Goal: Task Accomplishment & Management: Use online tool/utility

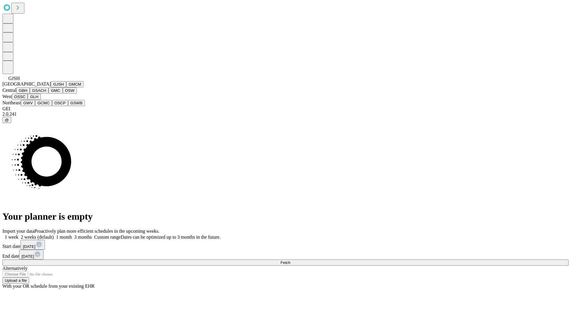
click at [51, 87] on button "GJSH" at bounding box center [58, 84] width 15 height 6
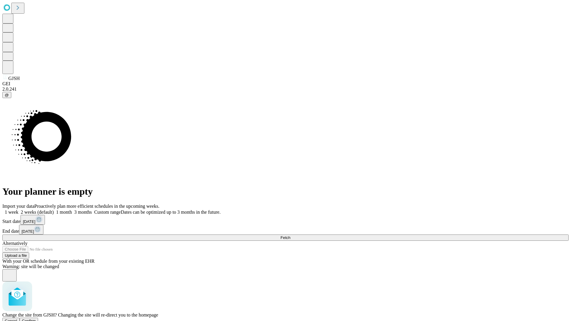
click at [36, 319] on span "Confirm" at bounding box center [29, 321] width 14 height 4
click at [72, 210] on label "1 month" at bounding box center [63, 212] width 18 height 5
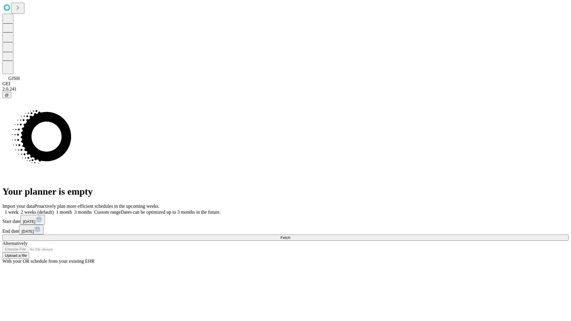
click at [290, 235] on span "Fetch" at bounding box center [285, 237] width 10 height 4
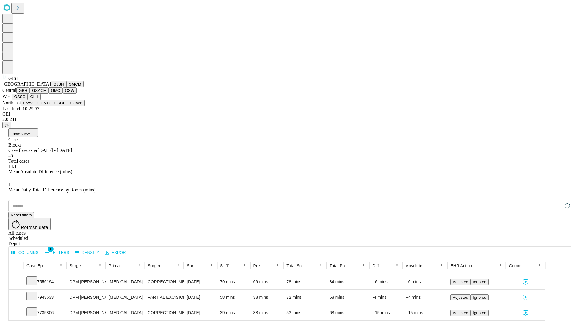
click at [66, 87] on button "GMCM" at bounding box center [74, 84] width 17 height 6
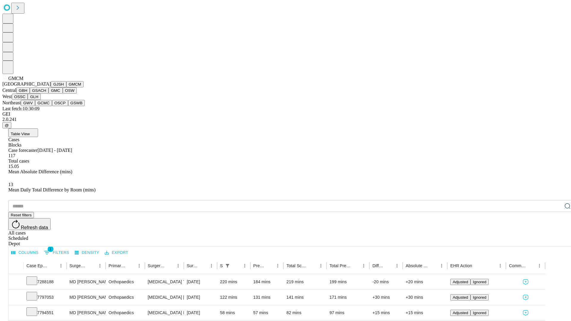
click at [30, 94] on button "GBH" at bounding box center [22, 90] width 13 height 6
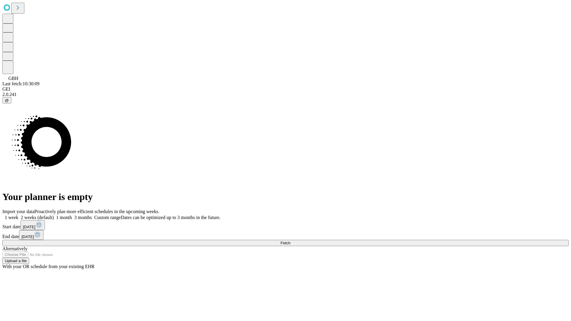
click at [290, 241] on span "Fetch" at bounding box center [285, 243] width 10 height 4
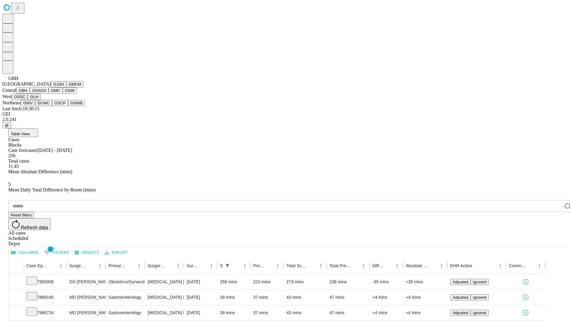
click at [46, 94] on button "GSACH" at bounding box center [39, 90] width 19 height 6
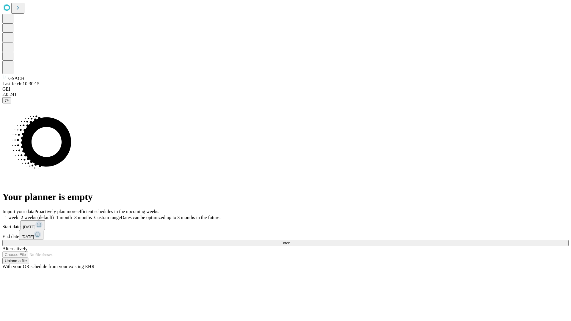
click at [72, 215] on label "1 month" at bounding box center [63, 217] width 18 height 5
click at [290, 241] on span "Fetch" at bounding box center [285, 243] width 10 height 4
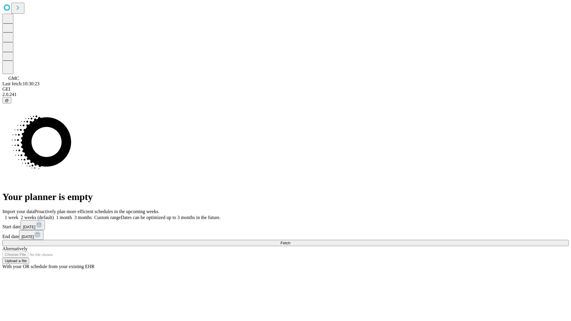
click at [72, 215] on label "1 month" at bounding box center [63, 217] width 18 height 5
click at [290, 241] on span "Fetch" at bounding box center [285, 243] width 10 height 4
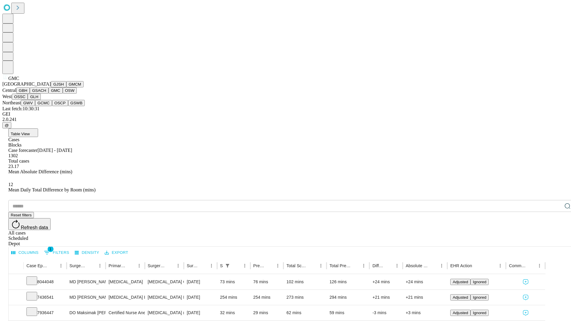
click at [63, 94] on button "OSW" at bounding box center [70, 90] width 14 height 6
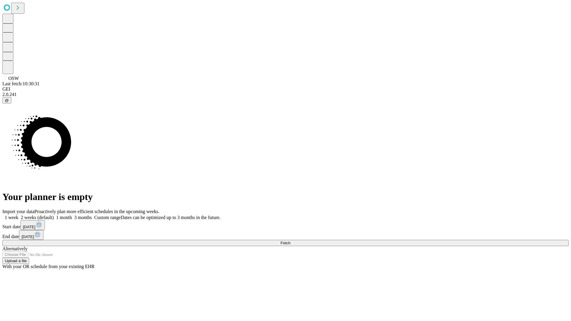
click at [72, 215] on label "1 month" at bounding box center [63, 217] width 18 height 5
click at [290, 241] on span "Fetch" at bounding box center [285, 243] width 10 height 4
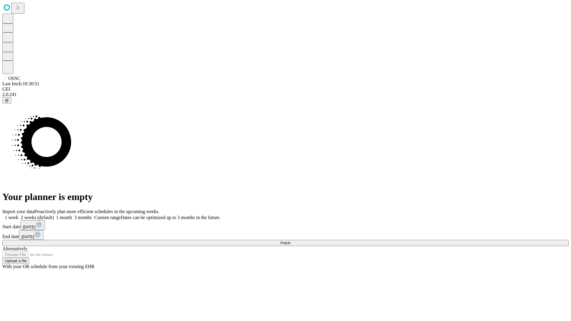
click at [72, 215] on label "1 month" at bounding box center [63, 217] width 18 height 5
click at [290, 241] on span "Fetch" at bounding box center [285, 243] width 10 height 4
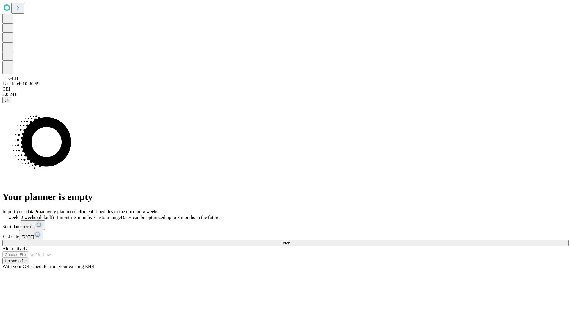
click at [72, 215] on label "1 month" at bounding box center [63, 217] width 18 height 5
click at [290, 241] on span "Fetch" at bounding box center [285, 243] width 10 height 4
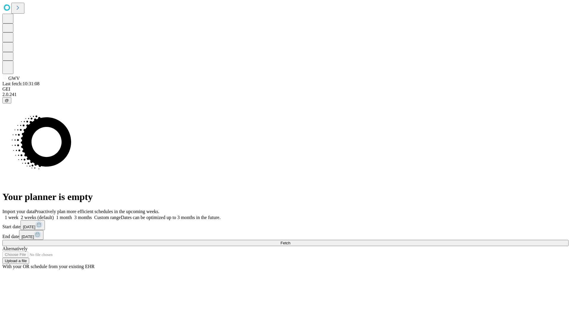
click at [72, 215] on label "1 month" at bounding box center [63, 217] width 18 height 5
click at [290, 241] on span "Fetch" at bounding box center [285, 243] width 10 height 4
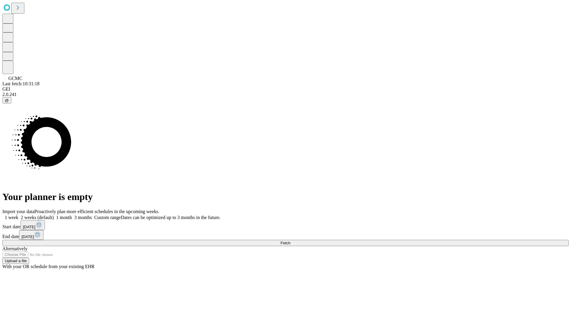
click at [72, 215] on label "1 month" at bounding box center [63, 217] width 18 height 5
click at [290, 241] on span "Fetch" at bounding box center [285, 243] width 10 height 4
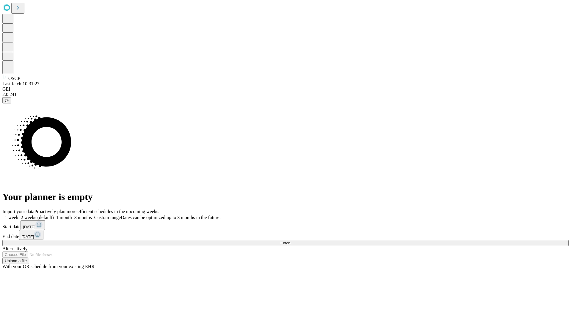
click at [72, 215] on label "1 month" at bounding box center [63, 217] width 18 height 5
click at [290, 241] on span "Fetch" at bounding box center [285, 243] width 10 height 4
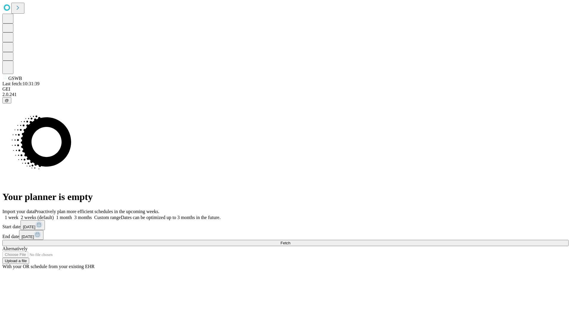
click at [72, 215] on label "1 month" at bounding box center [63, 217] width 18 height 5
click at [290, 241] on span "Fetch" at bounding box center [285, 243] width 10 height 4
